Goal: Information Seeking & Learning: Learn about a topic

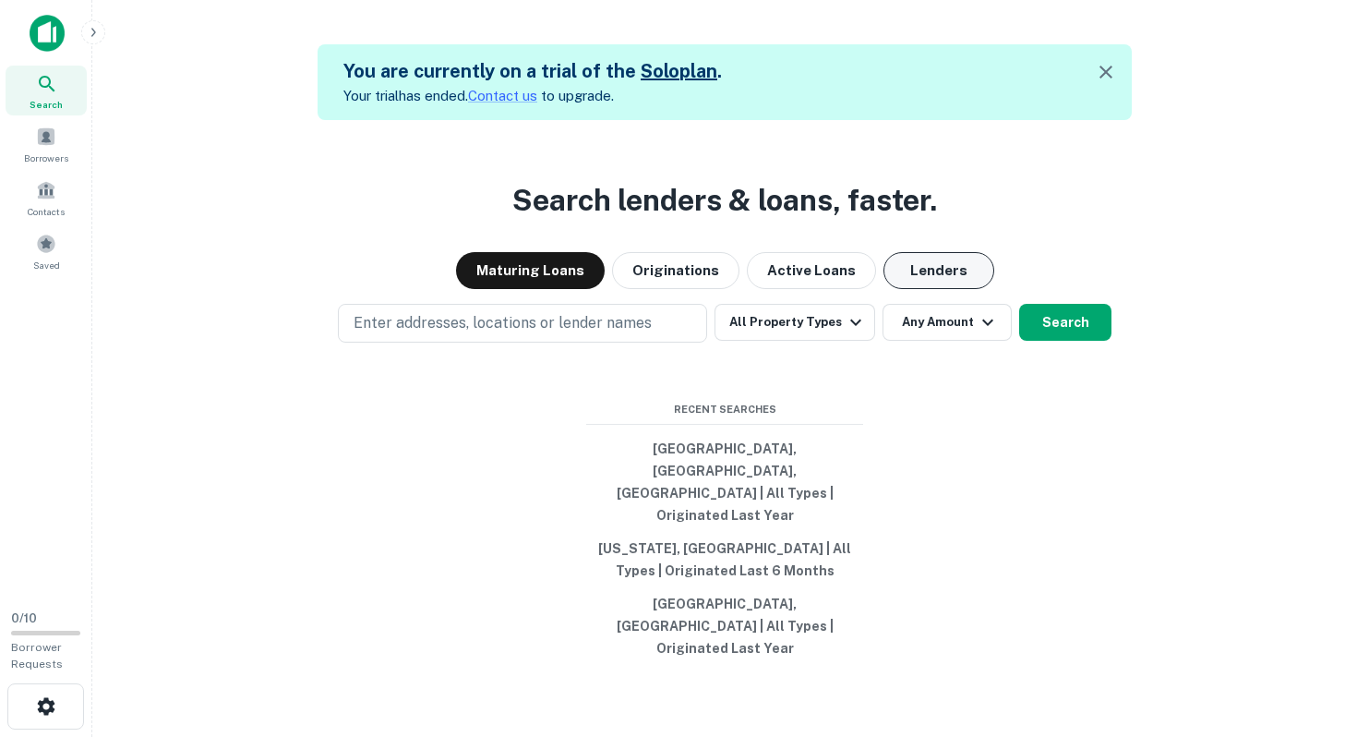
click at [944, 289] on button "Lenders" at bounding box center [938, 270] width 111 height 37
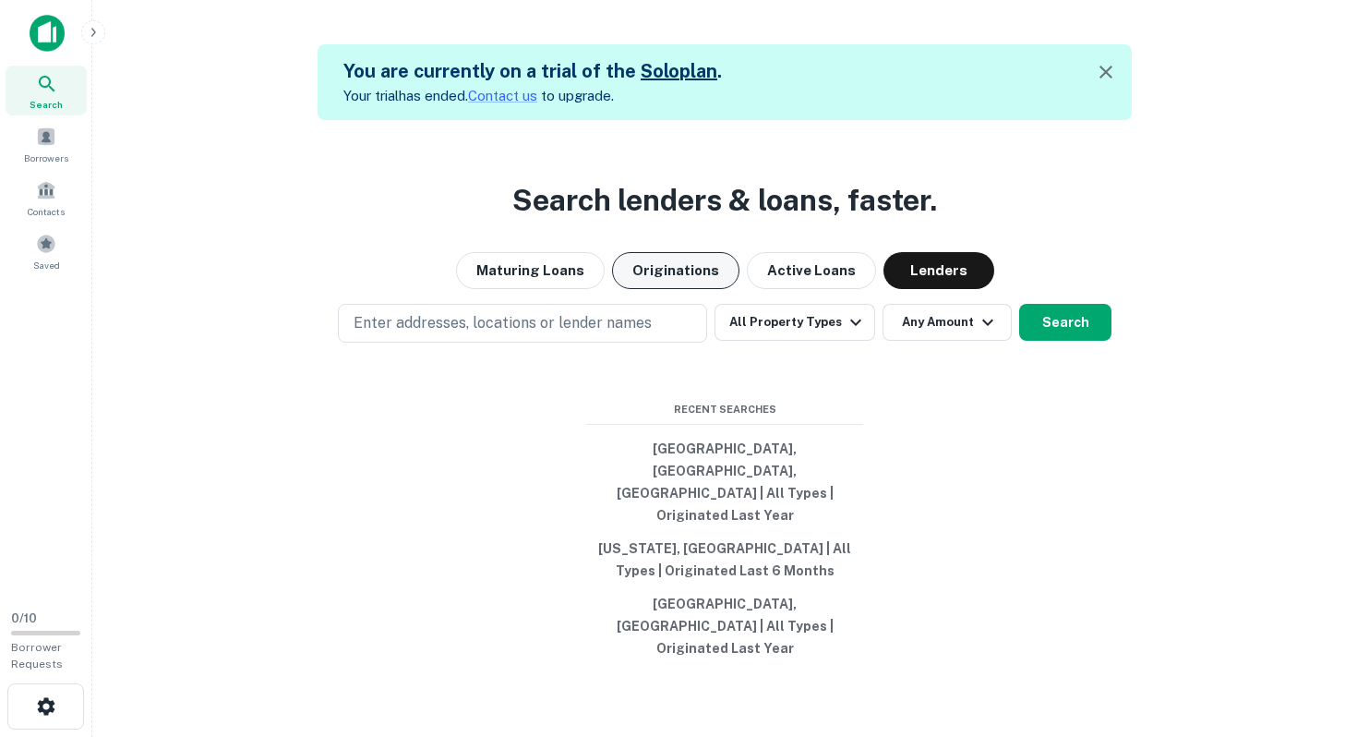
click at [700, 289] on button "Originations" at bounding box center [675, 270] width 127 height 37
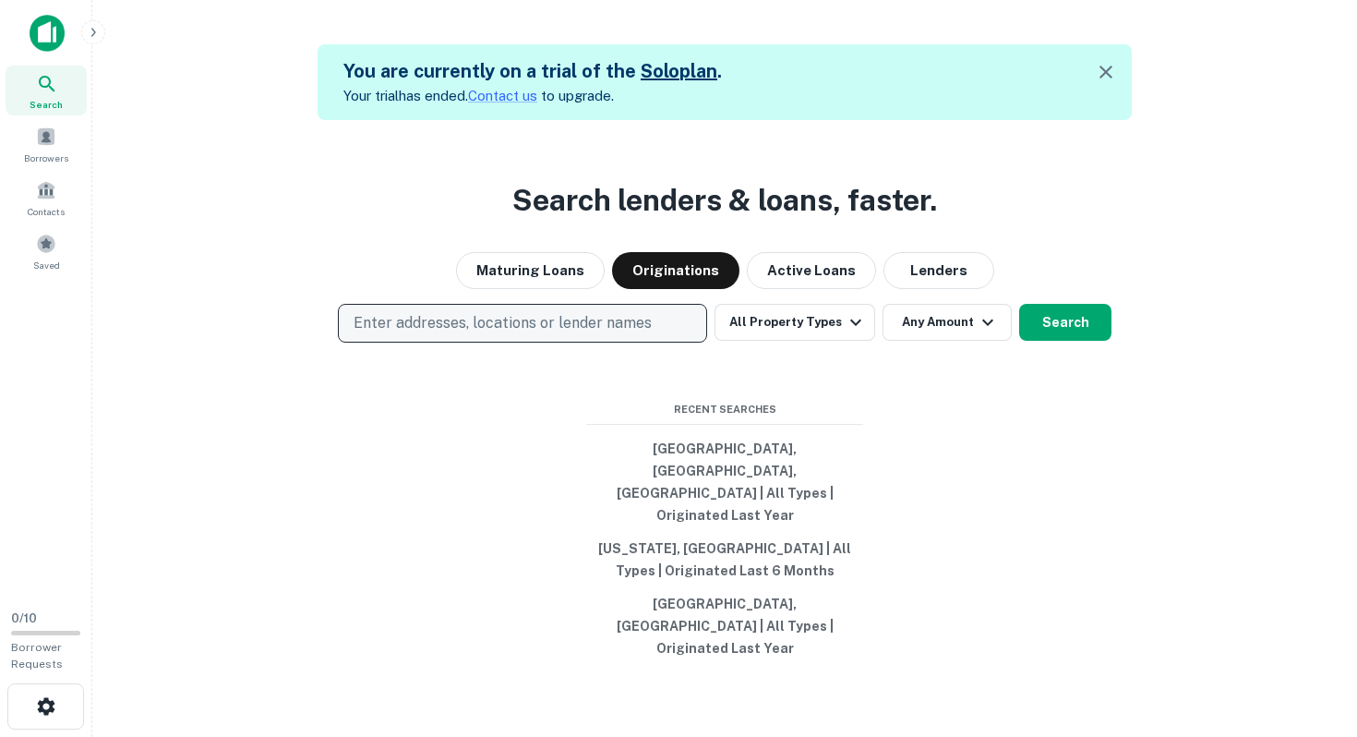
click at [638, 334] on p "Enter addresses, locations or lender names" at bounding box center [503, 323] width 298 height 22
type input "****"
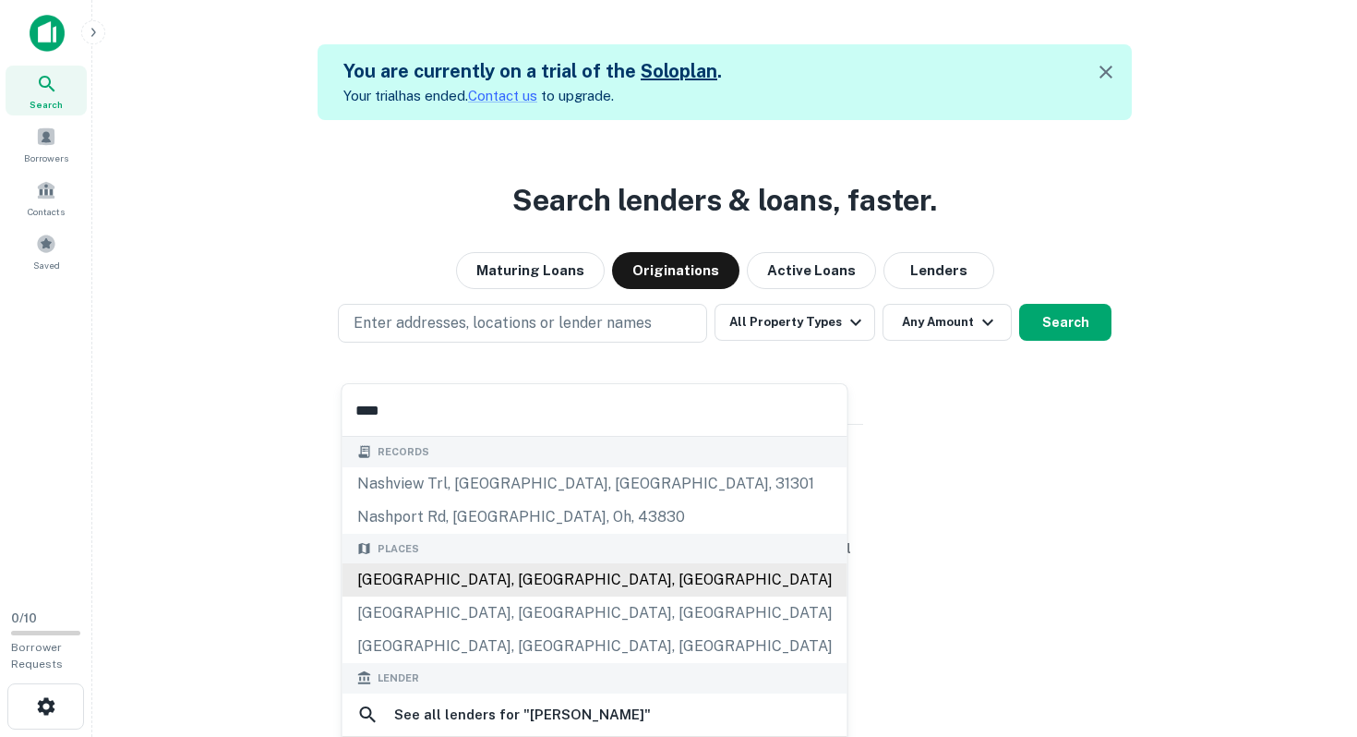
click at [575, 572] on div "[GEOGRAPHIC_DATA], [GEOGRAPHIC_DATA], [GEOGRAPHIC_DATA]" at bounding box center [594, 579] width 505 height 33
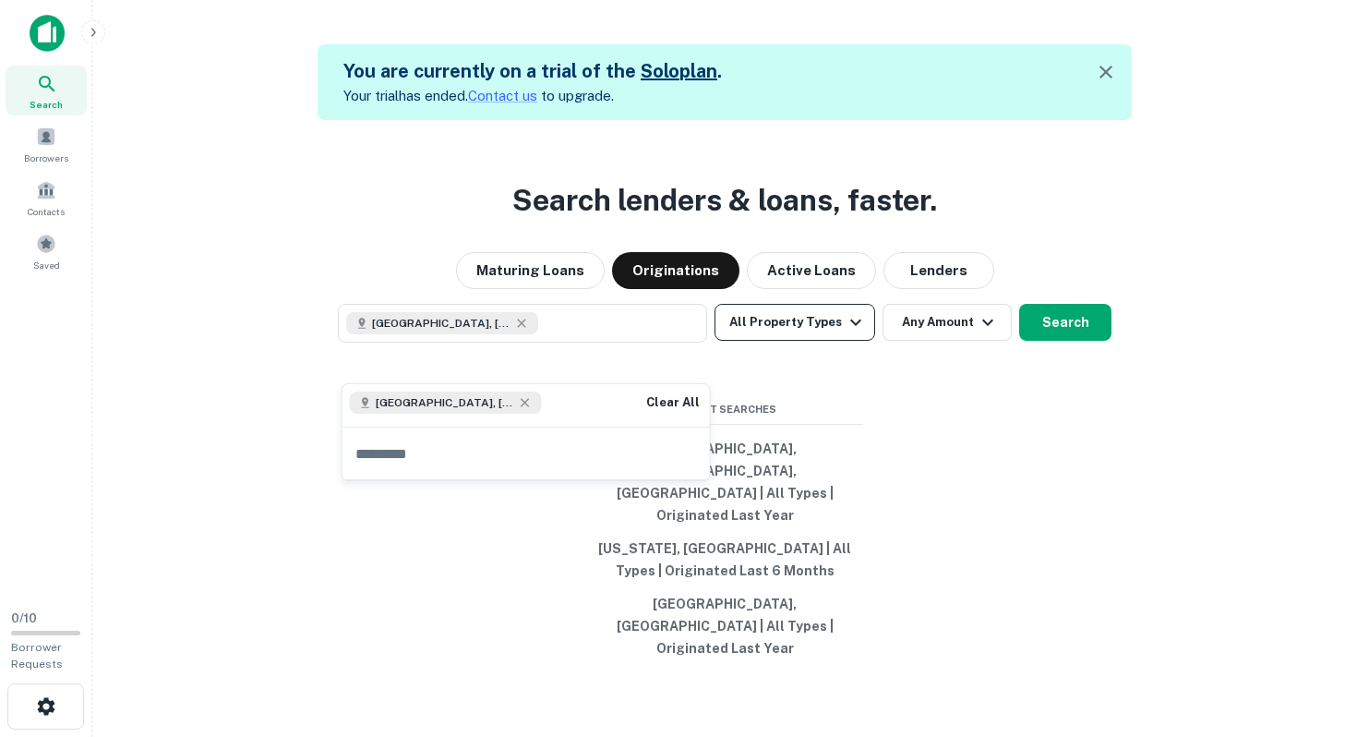
click at [791, 341] on button "All Property Types" at bounding box center [794, 322] width 161 height 37
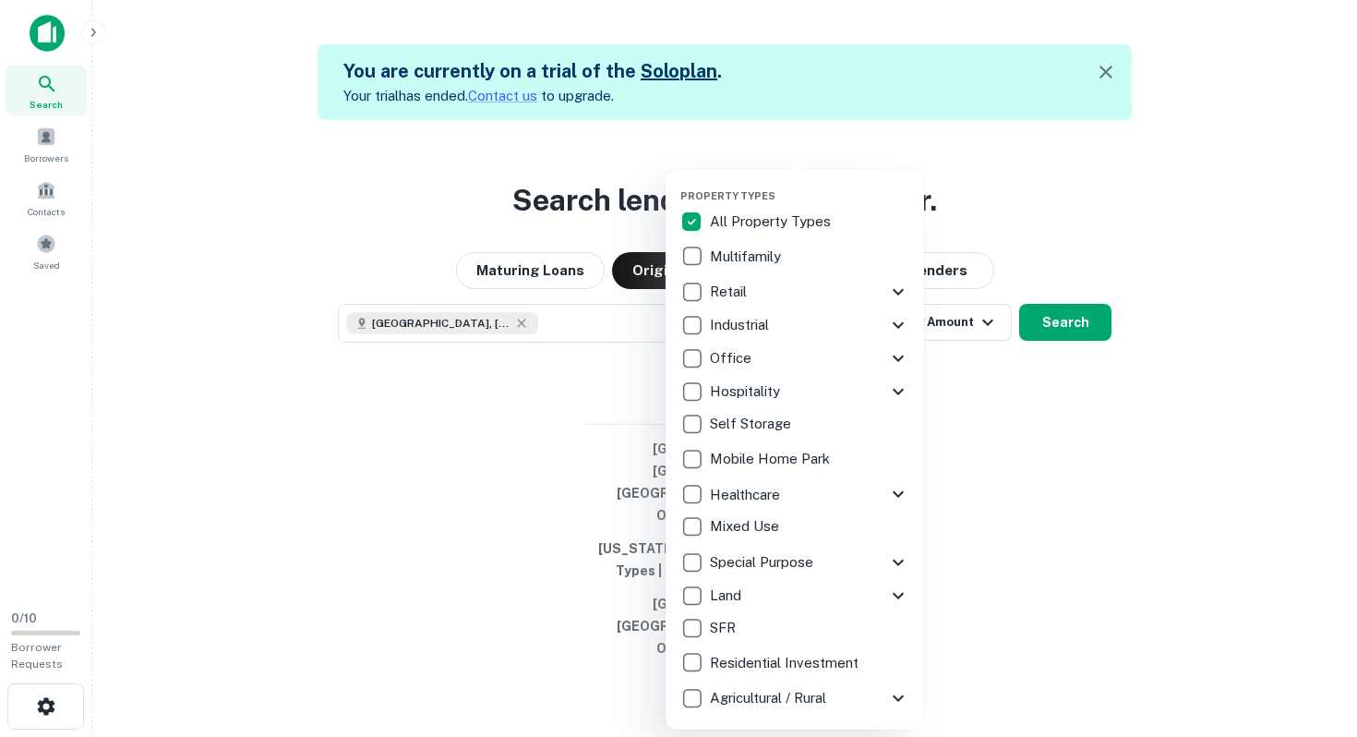
click at [765, 254] on p "Multifamily" at bounding box center [747, 257] width 75 height 22
click at [977, 479] on div at bounding box center [678, 368] width 1357 height 737
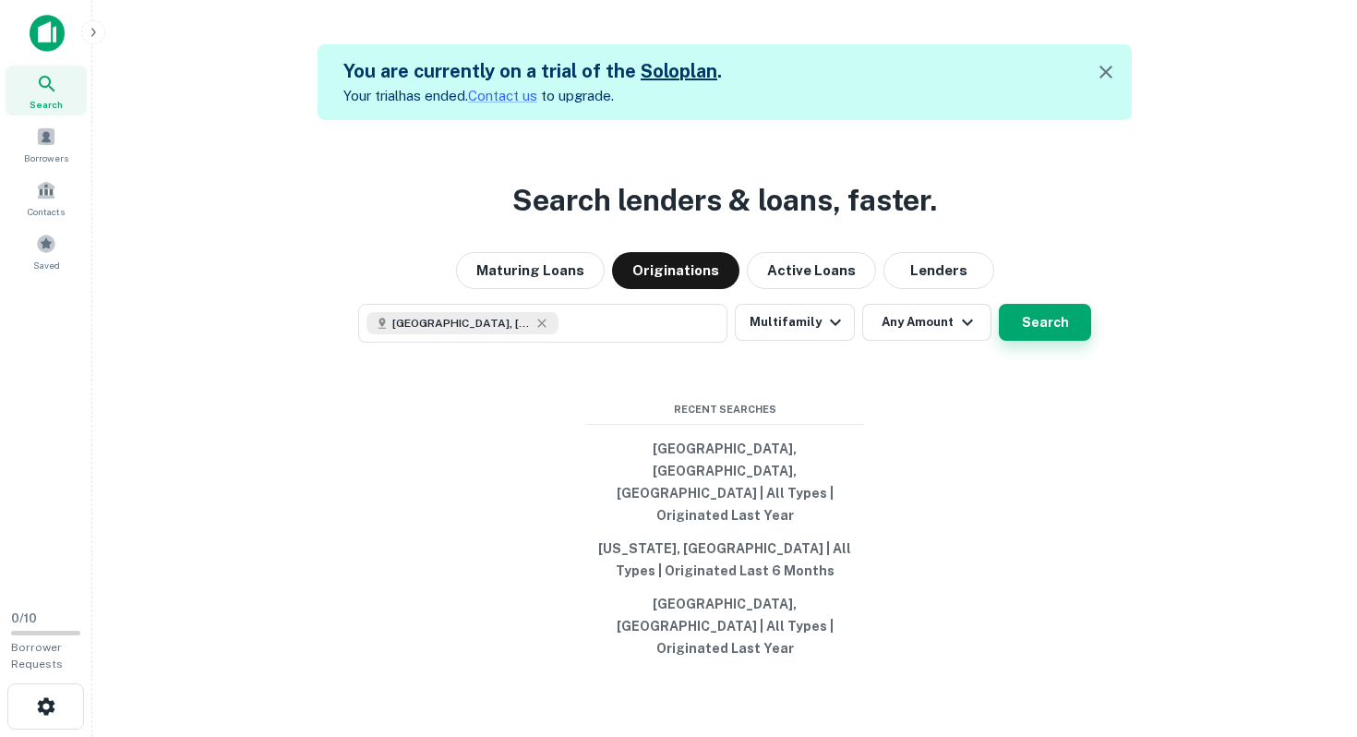
click at [1025, 341] on button "Search" at bounding box center [1045, 322] width 92 height 37
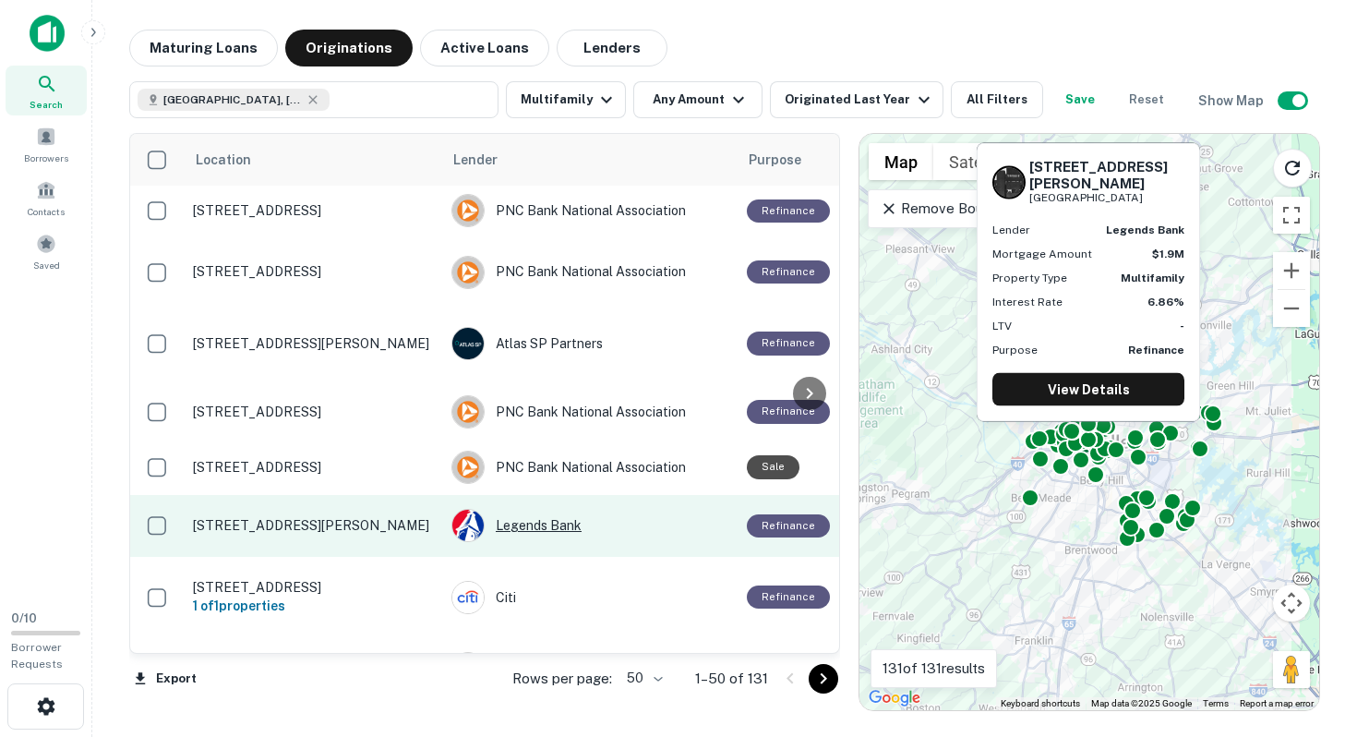
scroll to position [2623, 0]
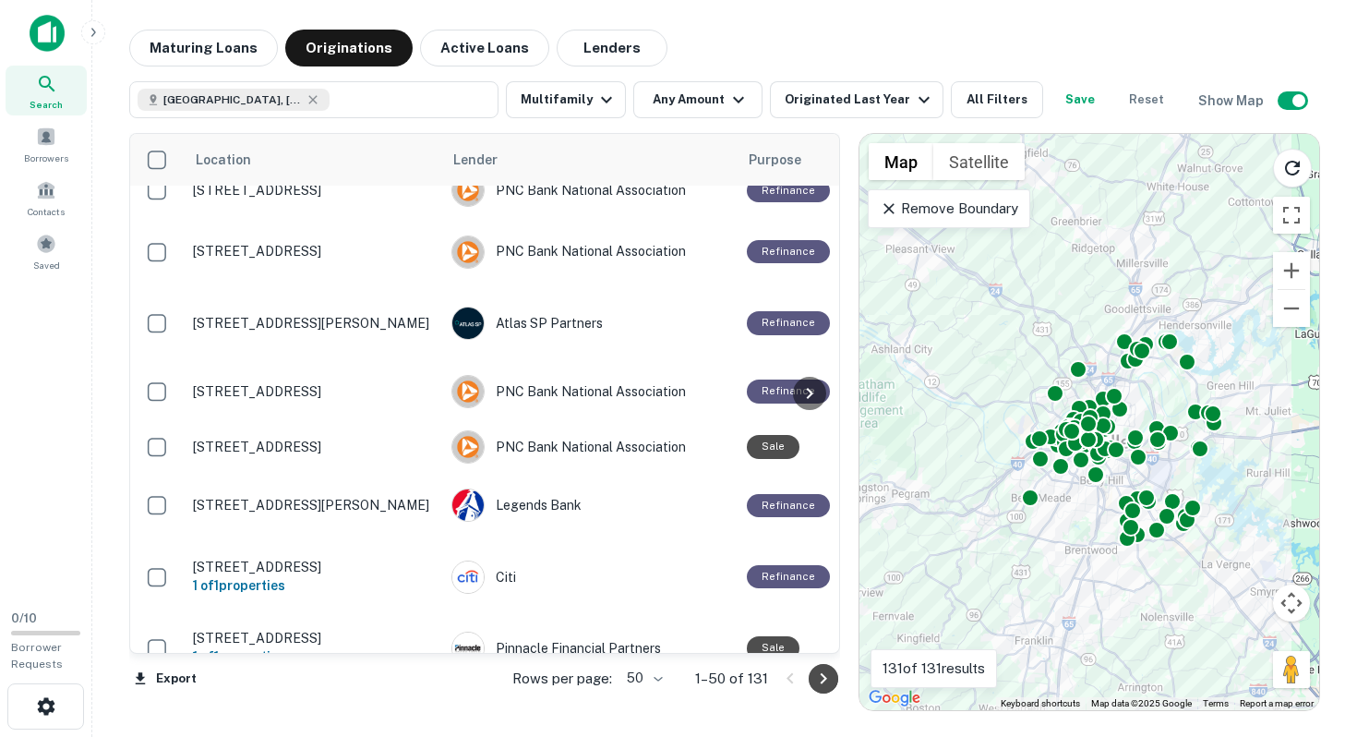
click at [827, 679] on icon "Go to next page" at bounding box center [823, 678] width 22 height 22
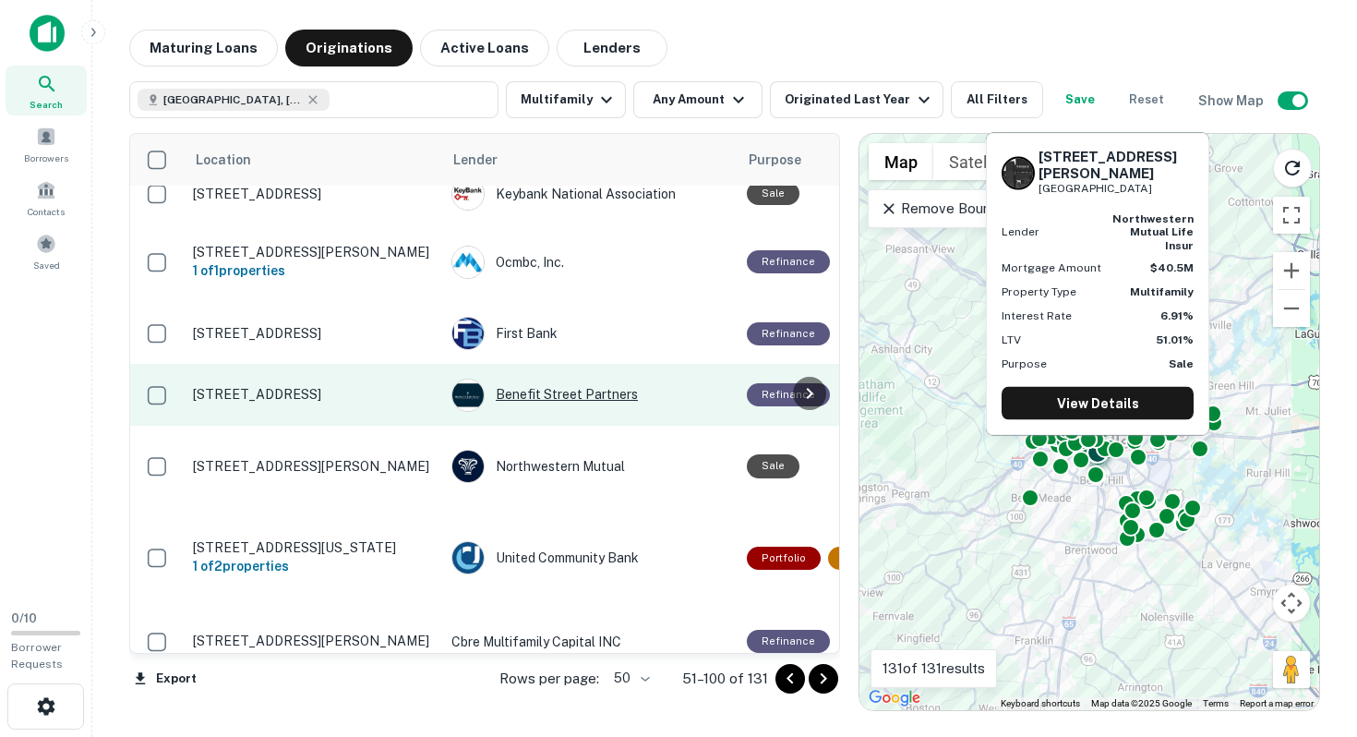
scroll to position [1509, 0]
